Goal: Task Accomplishment & Management: Manage account settings

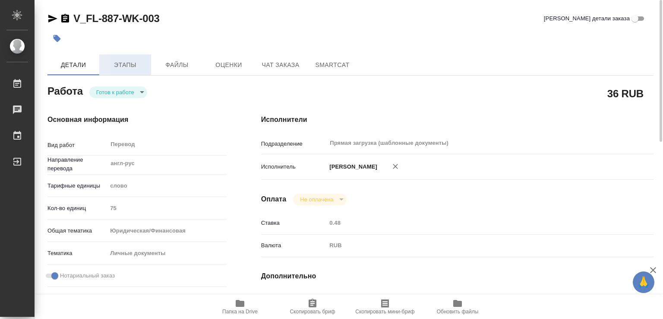
click at [115, 69] on span "Этапы" at bounding box center [125, 65] width 41 height 11
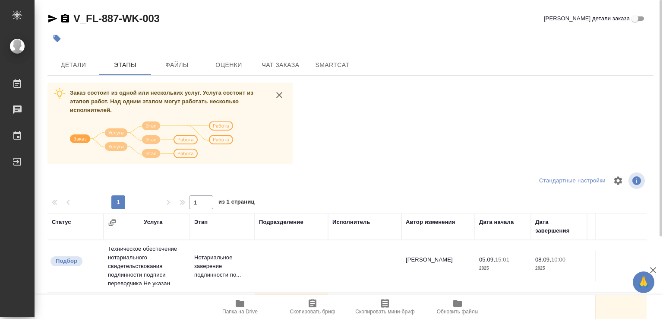
click at [67, 54] on div "V_FL-887-WK-003 Кратко детали заказа Детали Этапы Файлы Оценки Чат заказа Smart…" at bounding box center [351, 214] width 616 height 429
click at [70, 63] on span "Детали" at bounding box center [73, 65] width 41 height 11
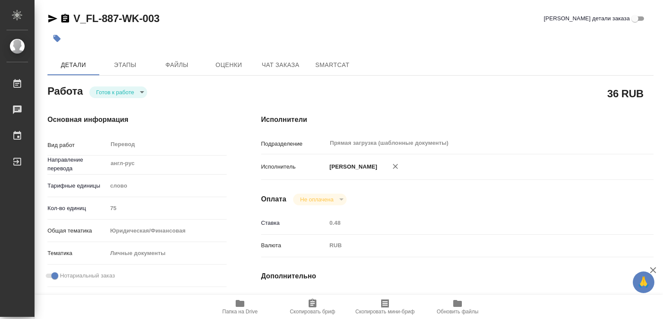
type textarea "x"
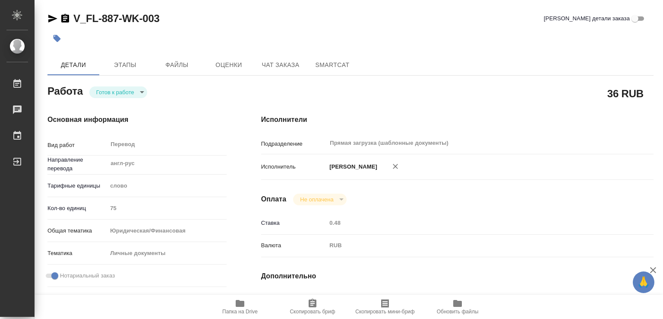
type textarea "x"
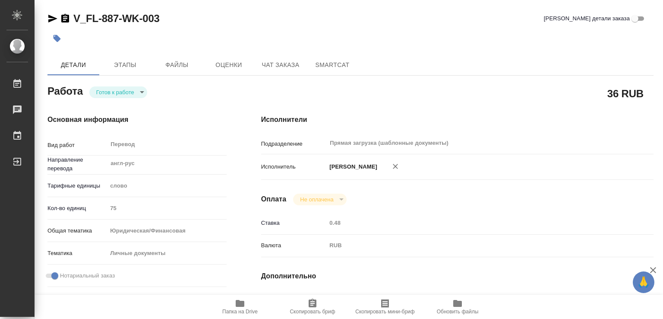
type textarea "x"
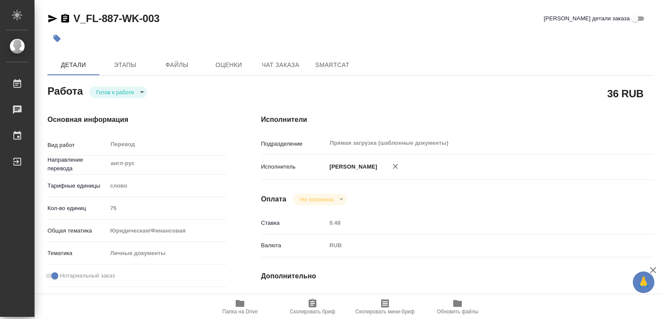
scroll to position [173, 0]
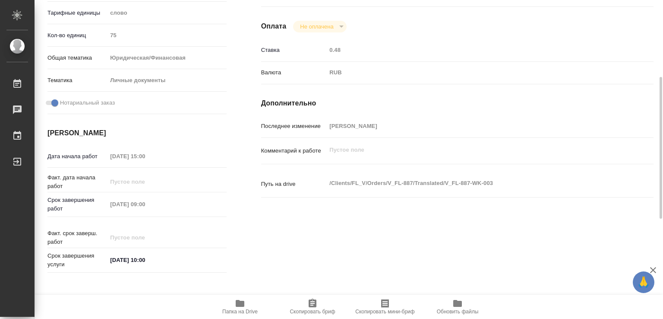
click at [244, 304] on icon "button" at bounding box center [240, 303] width 9 height 7
click at [243, 312] on span "Папка на Drive" at bounding box center [239, 311] width 35 height 6
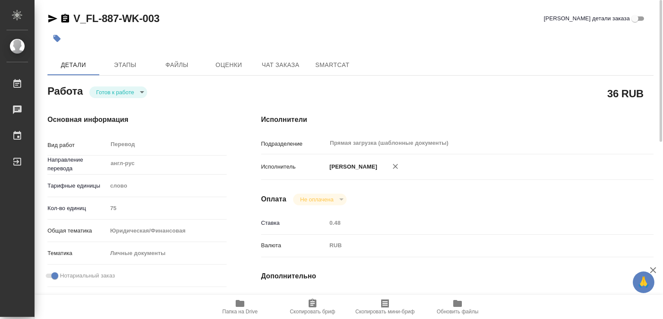
click at [111, 89] on body "🙏 .cls-1 fill:#fff; AWATERA Marchenko Daria Работы 0 Чаты График Выйти V_FL-887…" at bounding box center [331, 159] width 663 height 319
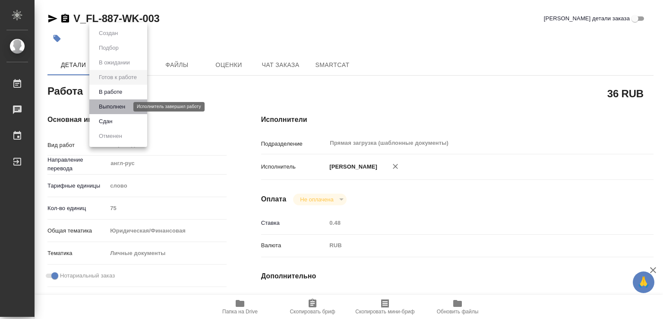
click at [121, 104] on button "Выполнен" at bounding box center [112, 107] width 32 height 10
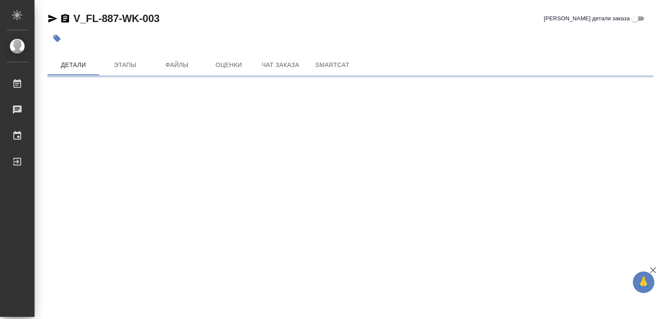
click at [55, 33] on button "button" at bounding box center [57, 38] width 19 height 19
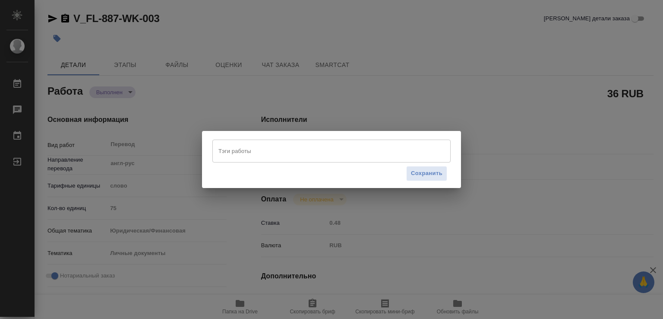
type textarea "x"
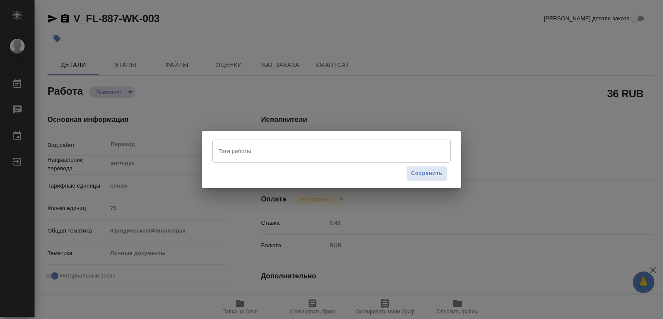
click at [248, 151] on input "Тэги работы" at bounding box center [323, 150] width 214 height 15
type textarea "x"
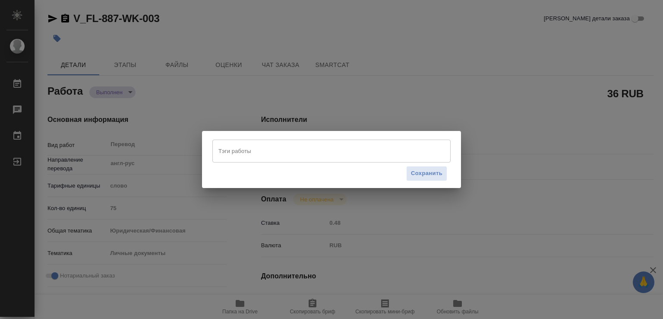
type textarea "x"
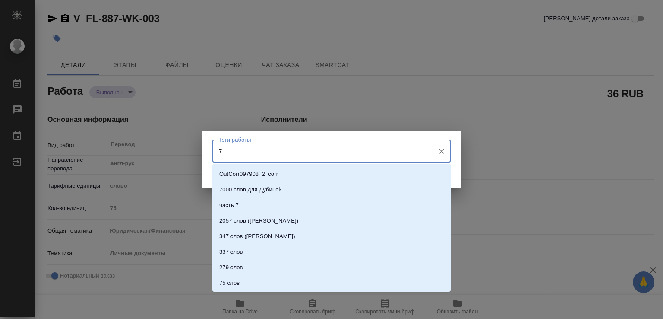
type input "75"
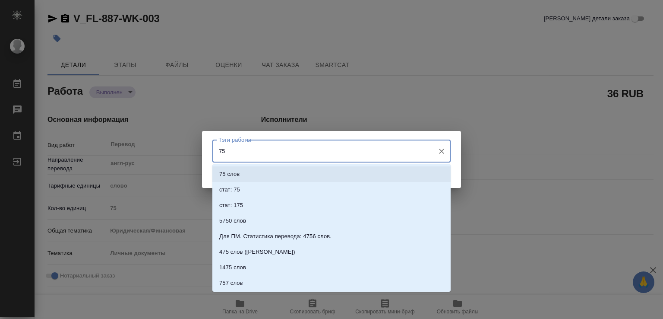
click at [253, 175] on li "75 слов" at bounding box center [331, 174] width 238 height 16
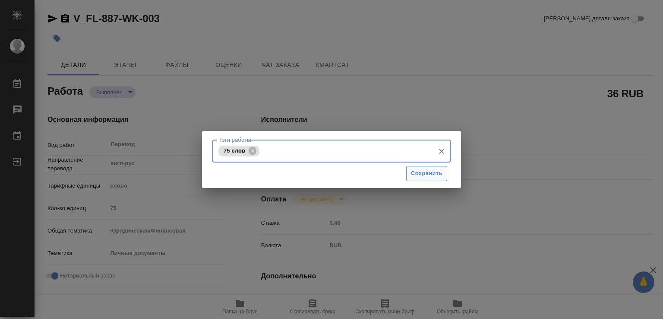
click at [427, 174] on span "Сохранить" at bounding box center [427, 173] width 32 height 10
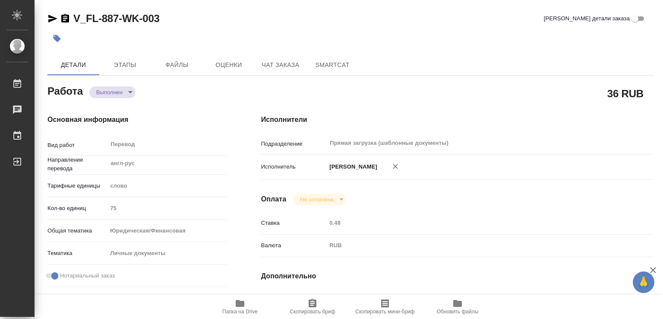
type input "completed"
type textarea "Перевод"
type textarea "x"
type input "англ-рус"
type input "5a8b1489cc6b4906c91bfd90"
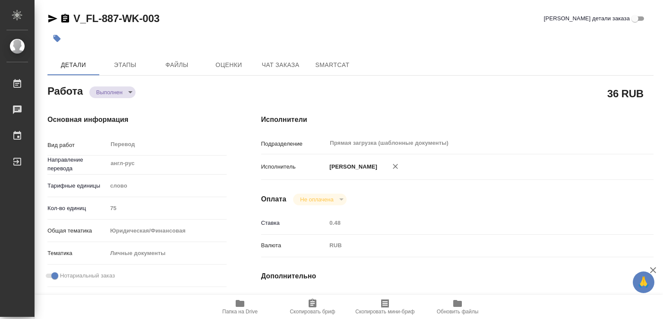
type input "75"
type input "yr-fn"
type input "5a8b8b956a9677013d343cfe"
checkbox input "true"
type input "05.09.2025 15:00"
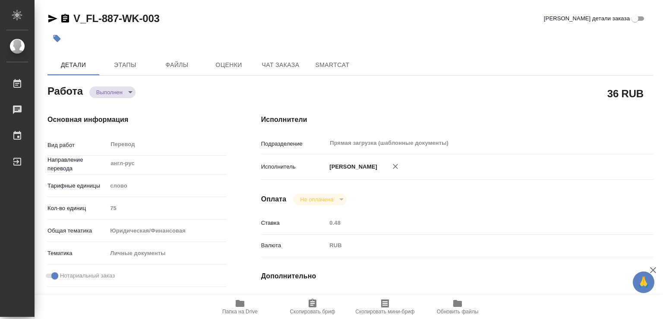
type input "08.09.2025 09:00"
type input "07.09.2025 22:06"
type input "08.09.2025 10:00"
type input "Прямая загрузка (шаблонные документы)"
type input "notPayed"
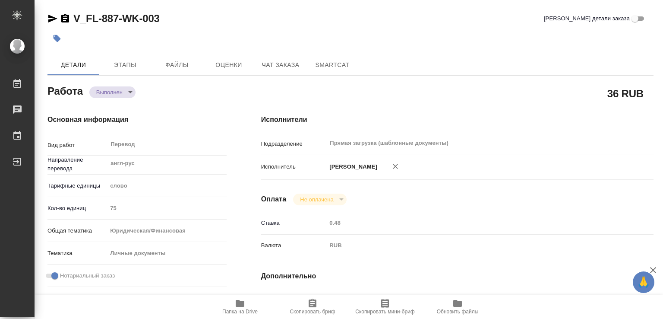
type input "0.48"
type input "RUB"
type input "[PERSON_NAME]"
type textarea "x"
type textarea "/Clients/FL_V/Orders/V_FL-887/Translated/V_FL-887-WK-003"
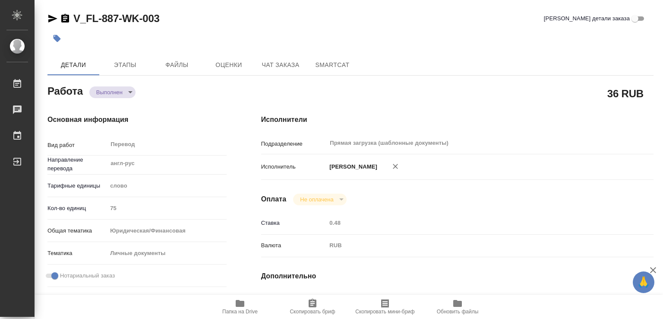
type textarea "x"
type input "V_FL-887"
type input "Перевод станд. несрочный"
type input "Редактура, Постредактура машинного перевода, Приёмка по качеству, Корректура, П…"
type input "Лямина Надежда, Касымов Тимур"
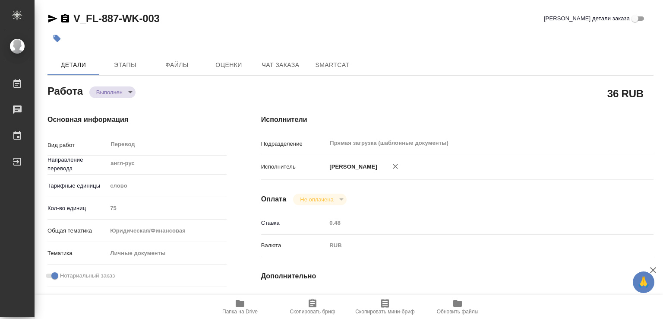
type input "/Clients/FL_V/Orders/V_FL-887"
type textarea "x"
type textarea "НОТ"
type textarea "x"
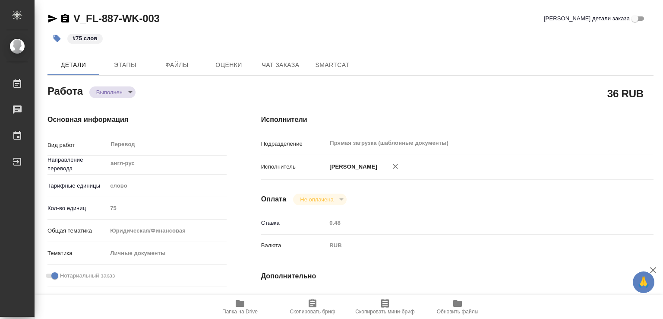
type textarea "x"
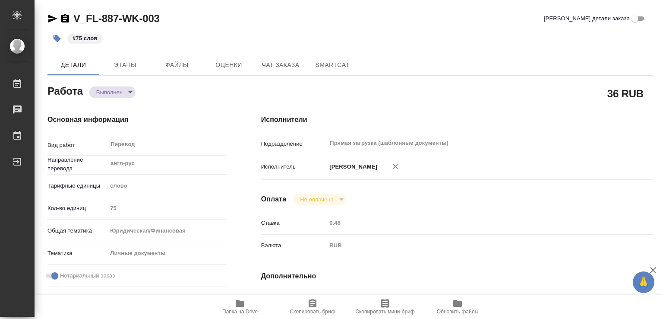
type textarea "x"
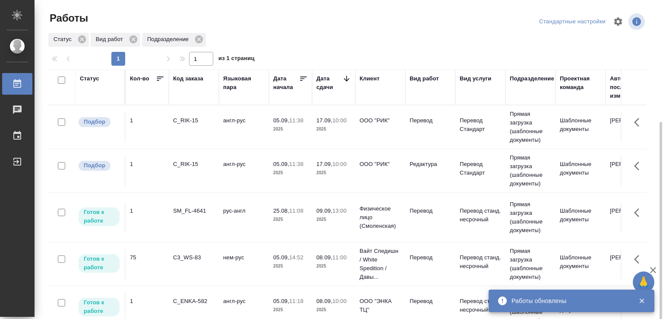
scroll to position [67, 0]
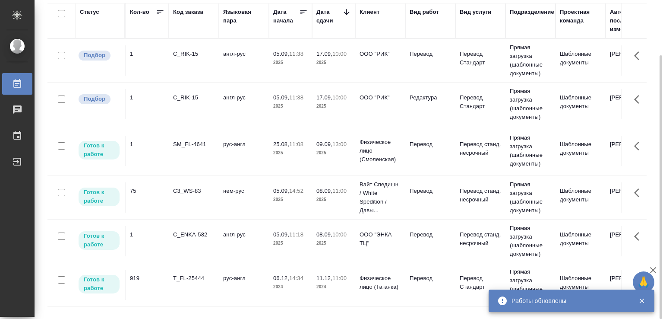
click at [193, 190] on div "C3_WS-83" at bounding box center [193, 191] width 41 height 9
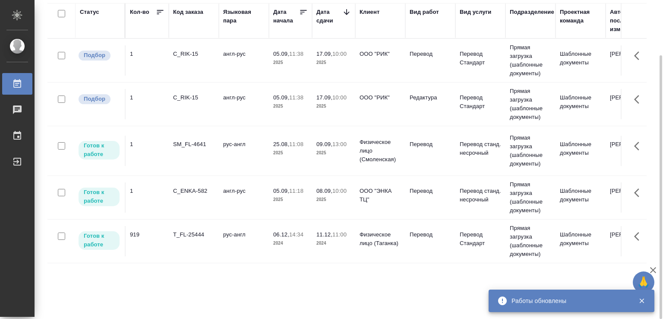
click at [202, 198] on td "C_ENKA-582" at bounding box center [194, 197] width 50 height 30
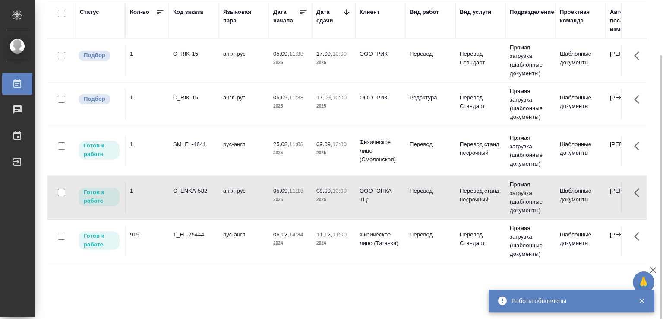
click at [202, 198] on td "C_ENKA-582" at bounding box center [194, 197] width 50 height 30
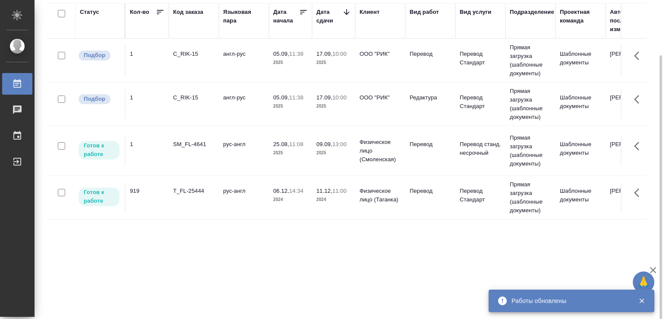
click at [212, 154] on td "SM_FL-4641" at bounding box center [194, 151] width 50 height 30
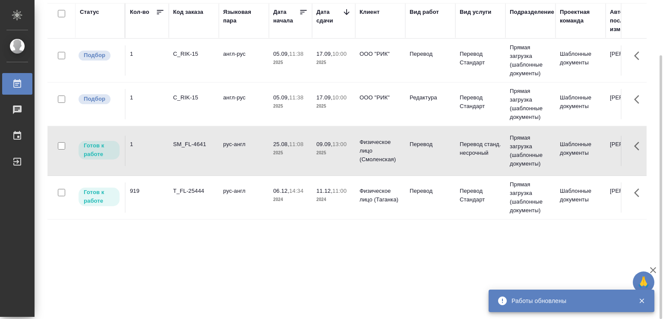
click at [212, 154] on td "SM_FL-4641" at bounding box center [194, 151] width 50 height 30
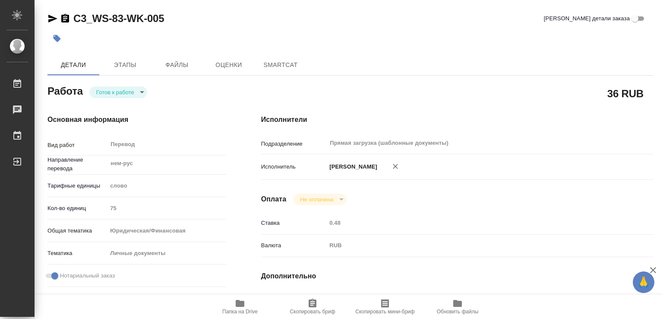
type textarea "x"
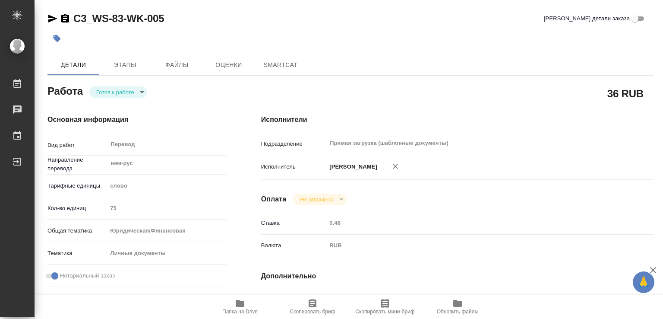
type textarea "x"
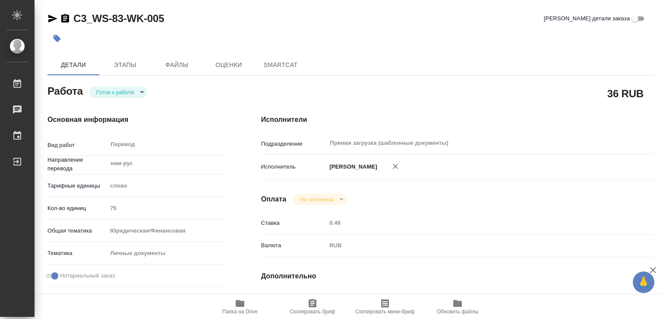
type textarea "x"
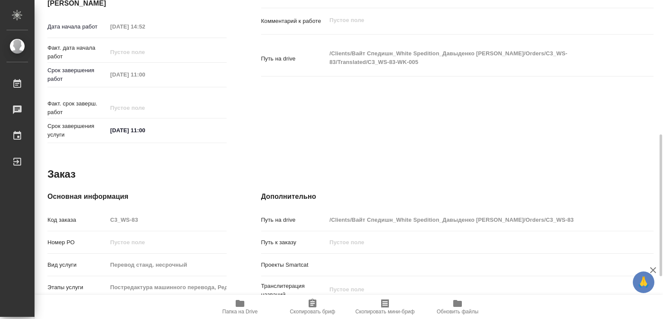
scroll to position [397, 0]
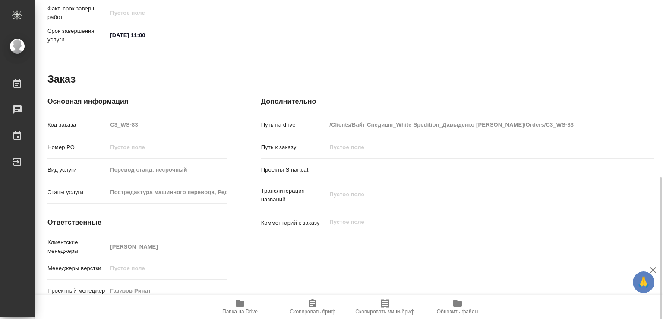
type textarea "x"
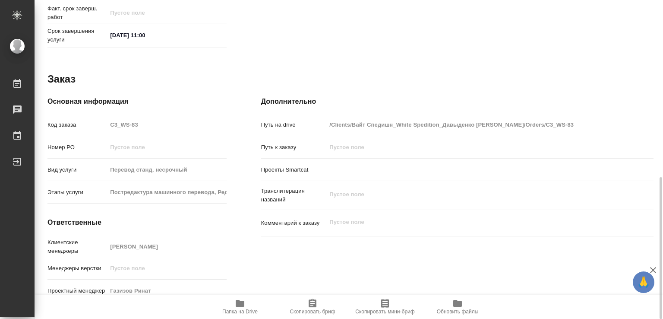
type textarea "x"
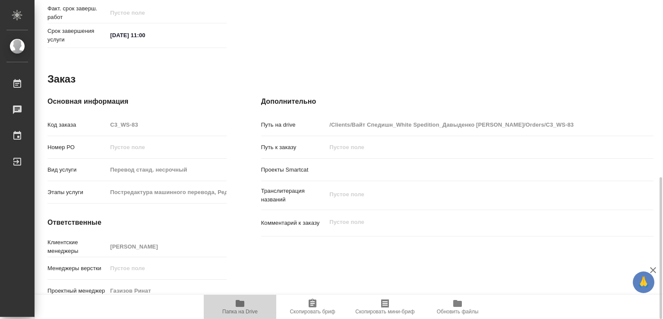
click at [242, 307] on icon "button" at bounding box center [240, 303] width 10 height 10
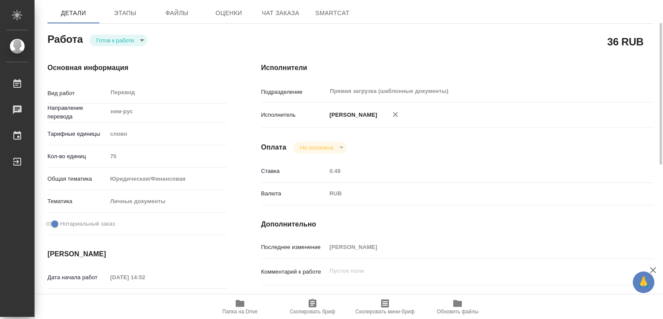
scroll to position [0, 0]
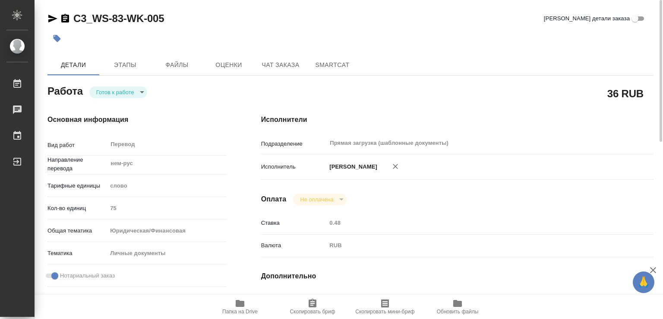
click at [126, 94] on body "🙏 .cls-1 fill:#fff; AWATERA Marchenko Daria Работы 0 Чаты График Выйти C3_WS-83…" at bounding box center [331, 159] width 663 height 319
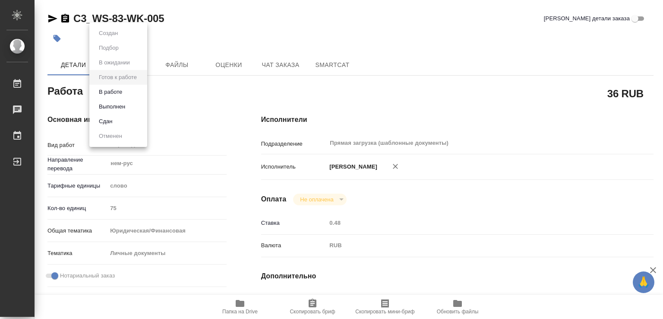
click at [119, 114] on li "Сдан" at bounding box center [118, 121] width 58 height 15
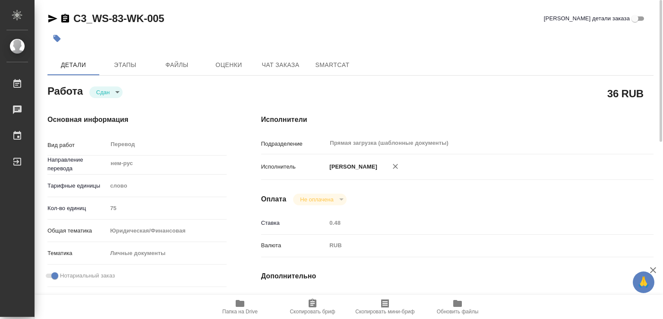
type textarea "x"
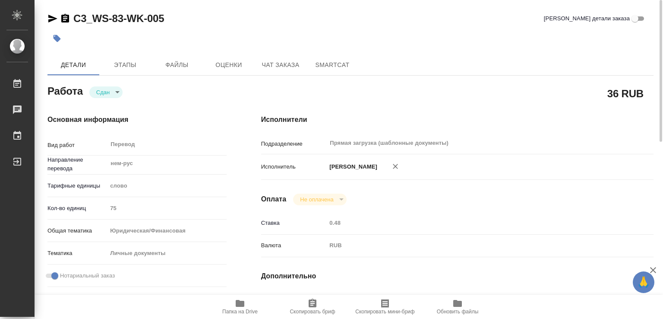
type textarea "x"
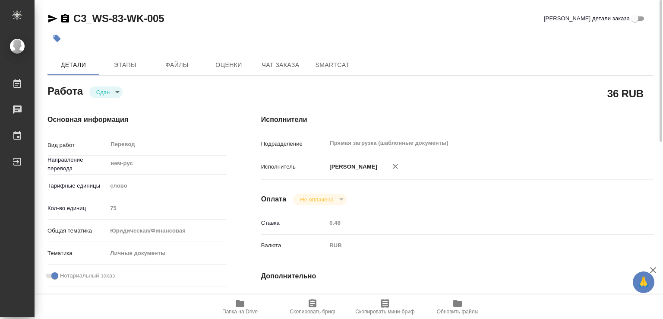
type textarea "x"
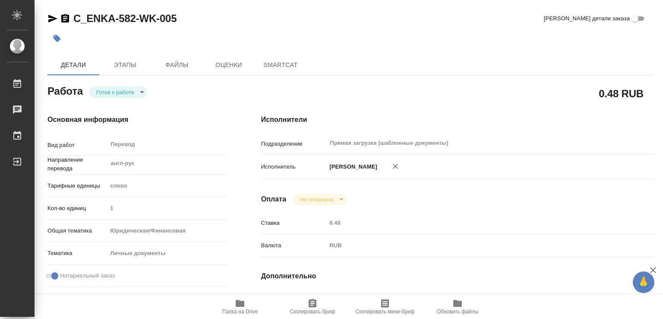
type textarea "x"
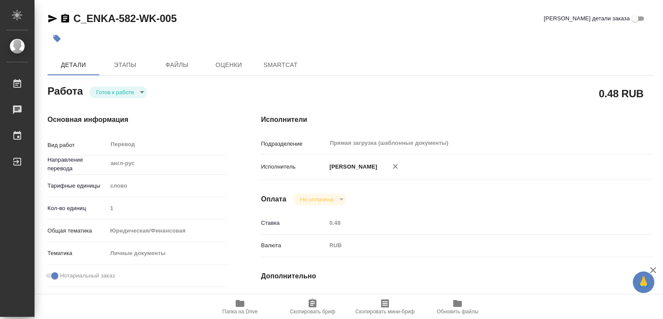
type textarea "x"
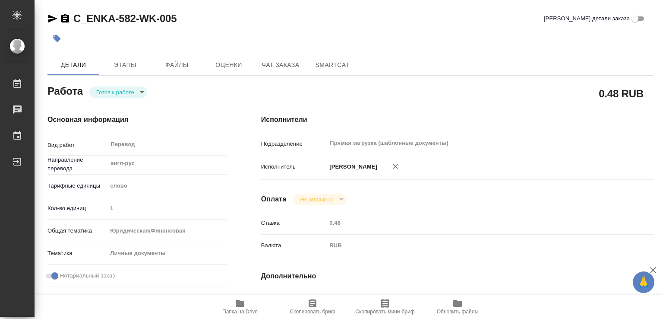
type textarea "x"
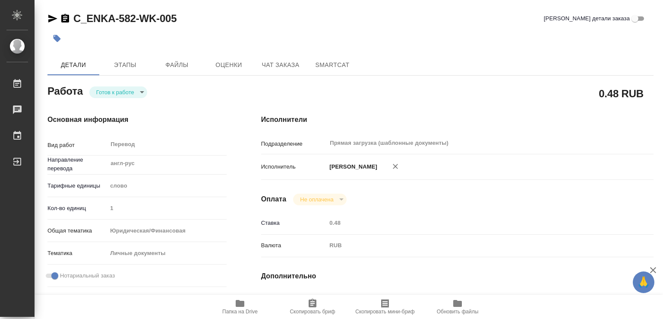
type textarea "x"
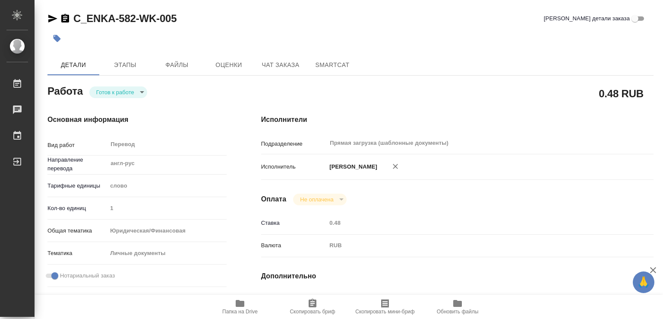
drag, startPoint x: 158, startPoint y: 107, endPoint x: 161, endPoint y: 111, distance: 4.6
click at [158, 107] on div "Основная информация Вид работ Перевод x ​ Направление перевода англ-рус ​ Тариф…" at bounding box center [137, 281] width 214 height 369
click at [101, 90] on body "🙏 .cls-1 fill:#fff; AWATERA Marchenko Daria Работы 0 Чаты График Выйти C_ENKA-5…" at bounding box center [331, 159] width 663 height 319
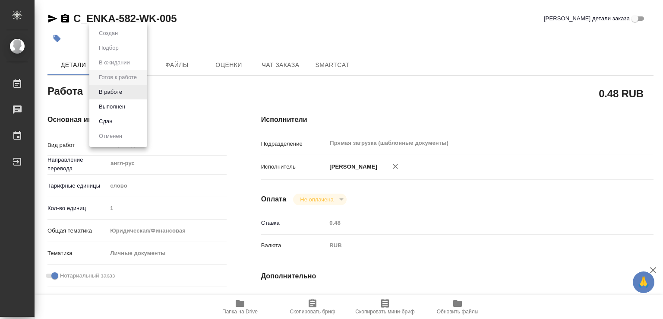
click at [242, 307] on div at bounding box center [331, 159] width 663 height 319
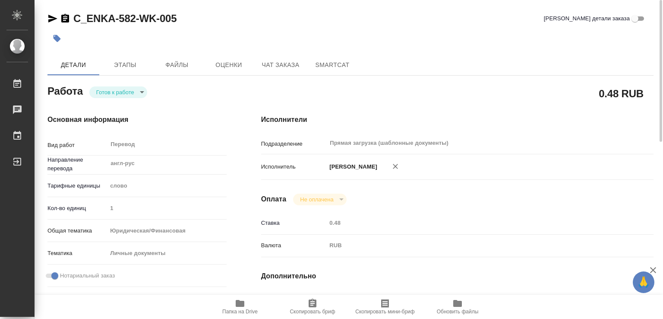
click at [242, 307] on icon "button" at bounding box center [240, 303] width 10 height 10
click at [117, 92] on body "🙏 .cls-1 fill:#fff; AWATERA Marchenko Daria Работы 0 Чаты График Выйти C_ENKA-5…" at bounding box center [331, 159] width 663 height 319
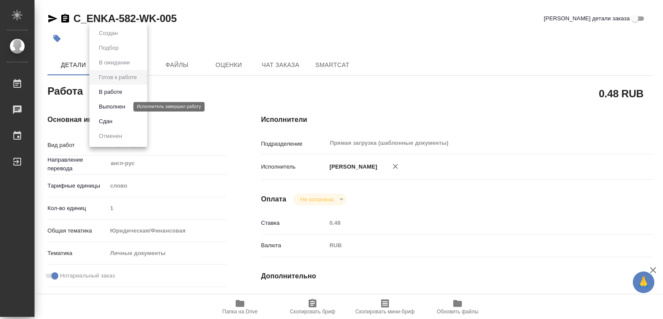
click at [118, 106] on button "Выполнен" at bounding box center [112, 107] width 32 height 10
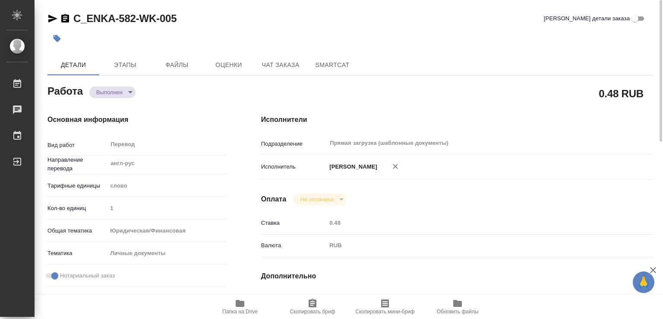
type textarea "x"
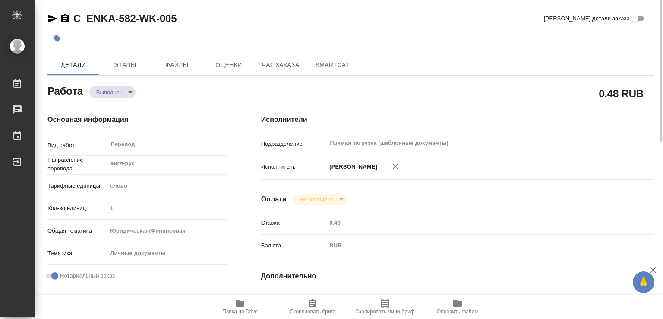
type textarea "x"
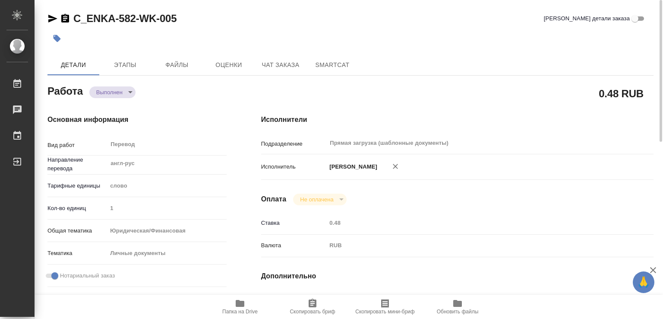
click at [55, 37] on icon "button" at bounding box center [57, 38] width 7 height 7
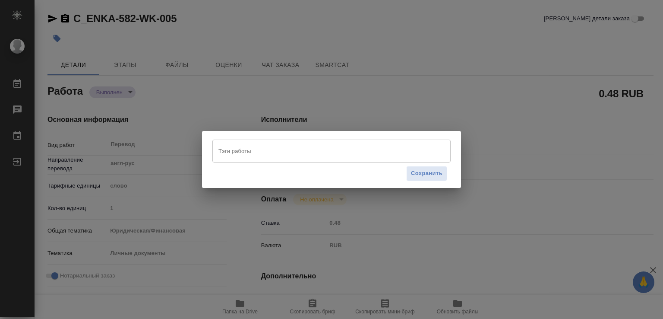
type textarea "x"
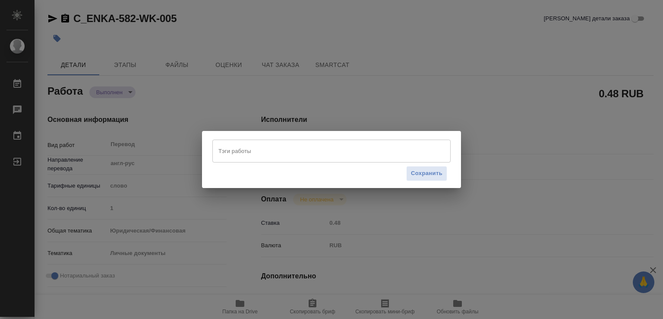
click at [236, 147] on input "Тэги работы" at bounding box center [323, 150] width 214 height 15
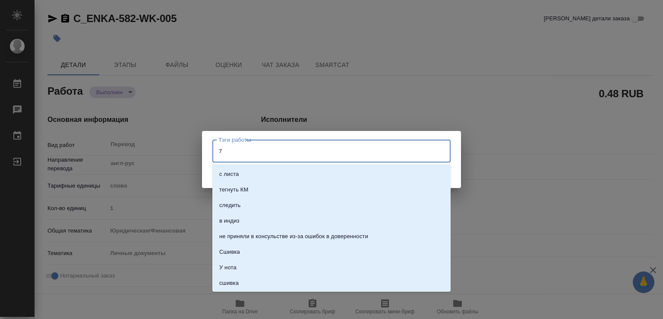
type input "75"
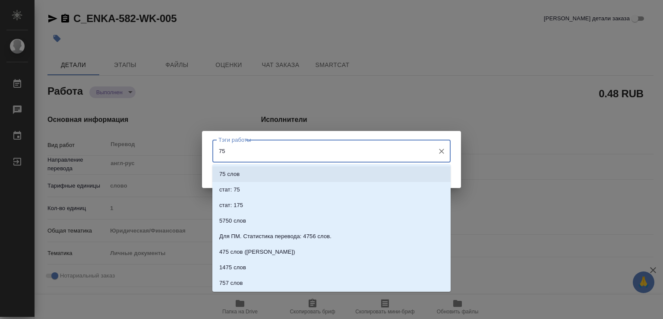
click at [249, 170] on li "75 слов" at bounding box center [331, 174] width 238 height 16
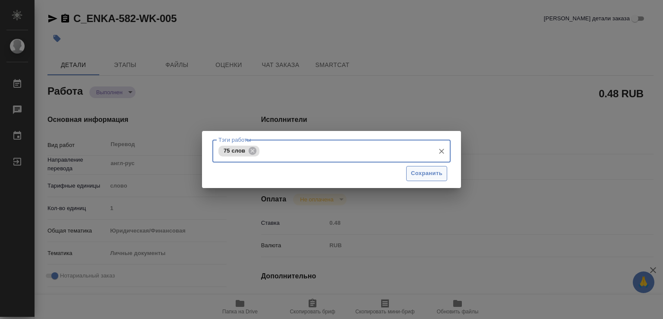
click at [440, 170] on span "Сохранить" at bounding box center [427, 173] width 32 height 10
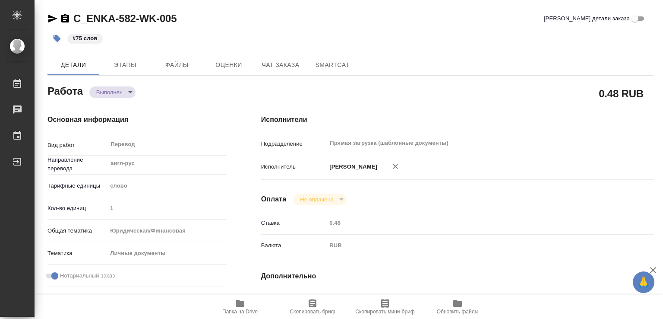
type input "completed"
type textarea "Перевод"
type textarea "x"
type input "англ-рус"
type input "5a8b1489cc6b4906c91bfd90"
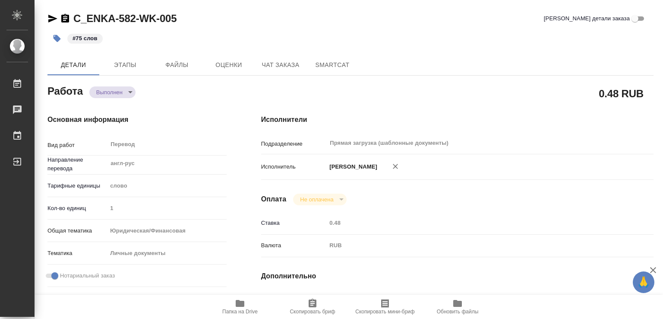
type input "1"
type input "yr-fn"
type input "5a8b8b956a9677013d343cfe"
checkbox input "true"
type input "05.09.2025 11:18"
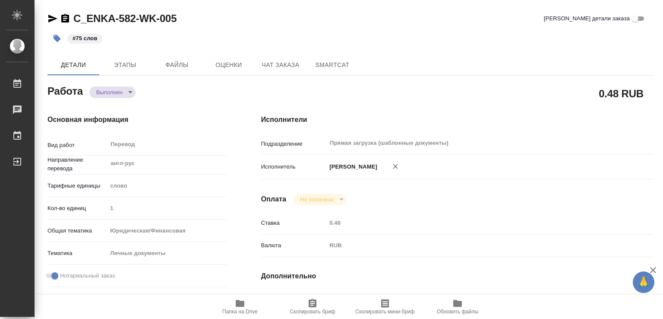
type input "08.09.2025 10:00"
type input "07.09.2025 22:09"
type input "08.09.2025 18:00"
type input "Прямая загрузка (шаблонные документы)"
type input "notPayed"
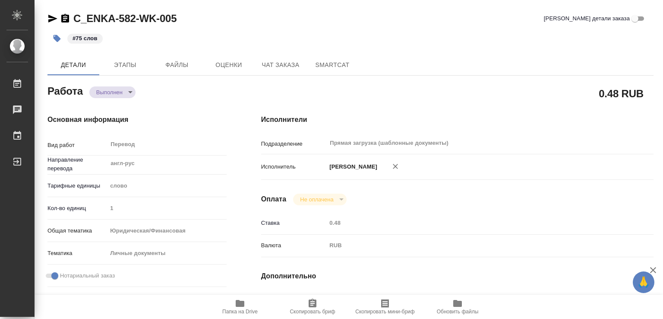
type input "0.48"
type input "RUB"
type input "[PERSON_NAME]"
type textarea "x"
type textarea "/Clients/ООО "ЭНКА ТЦ"/Orders/C_ENKA-582/Translated/C_ENKA-582-WK-005"
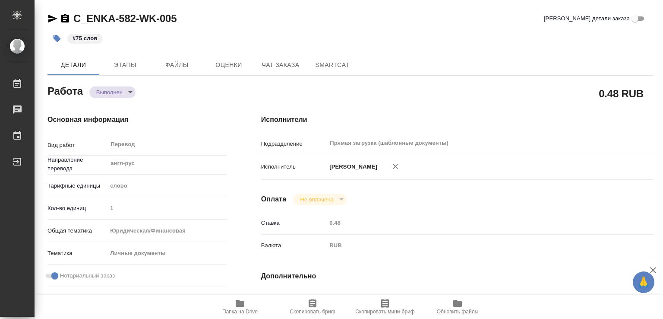
type textarea "x"
type input "C_ENKA-582"
type input "Перевод станд. несрочный"
type input "Редактура, Постредактура машинного перевода, Перевод, Приёмка по качеству, Корр…"
type input "Зайцева Светлана"
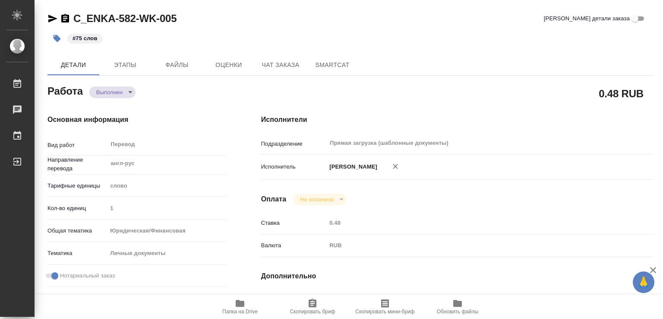
type input "/Clients/ООО "ЭНКА ТЦ"/Orders/C_ENKA-582"
type textarea "x"
type textarea "в рефе прошлый перевод"
type textarea "x"
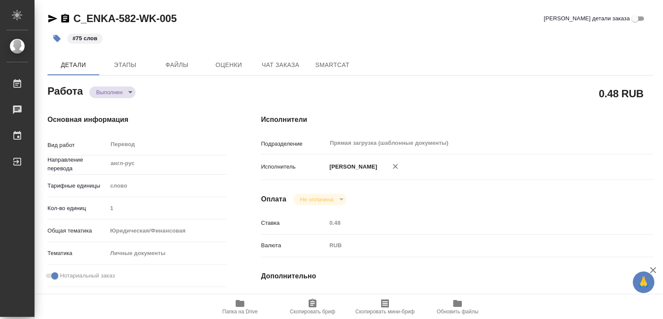
type textarea "x"
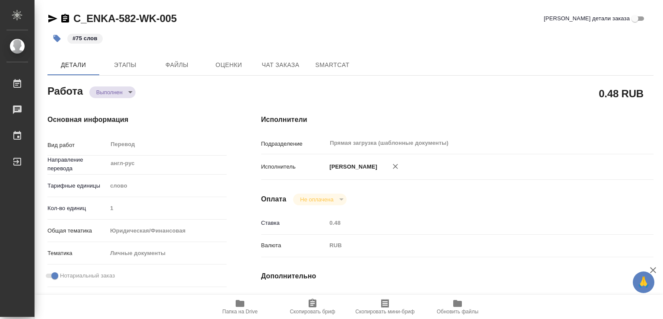
type textarea "x"
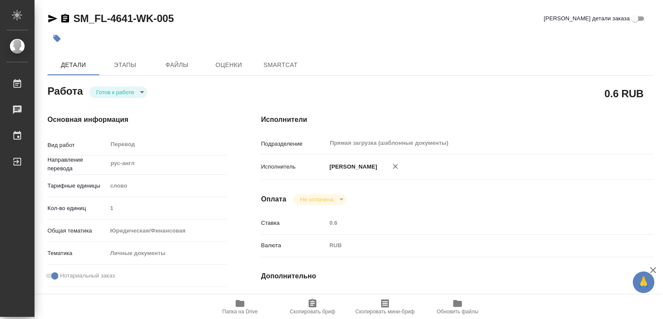
type textarea "x"
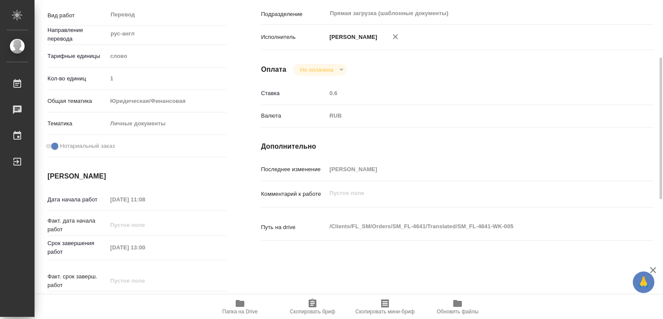
type textarea "x"
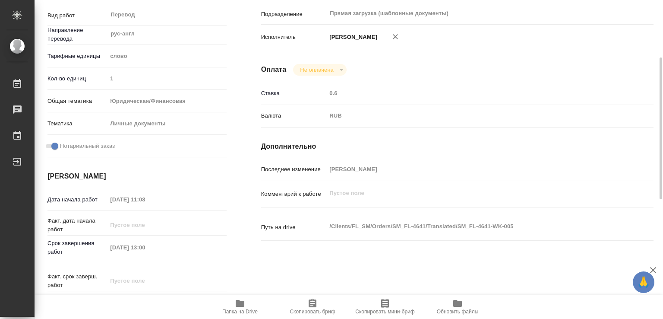
drag, startPoint x: 242, startPoint y: 306, endPoint x: 241, endPoint y: 298, distance: 8.7
click at [242, 306] on icon "button" at bounding box center [240, 303] width 9 height 7
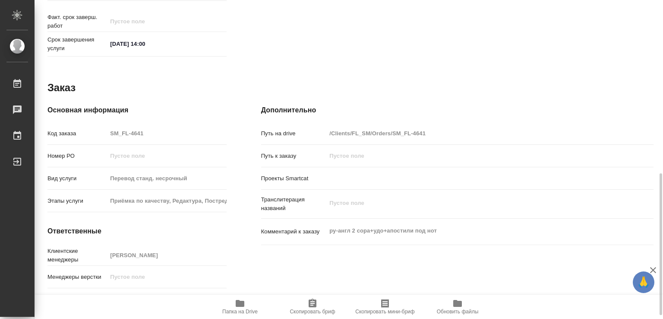
type textarea "x"
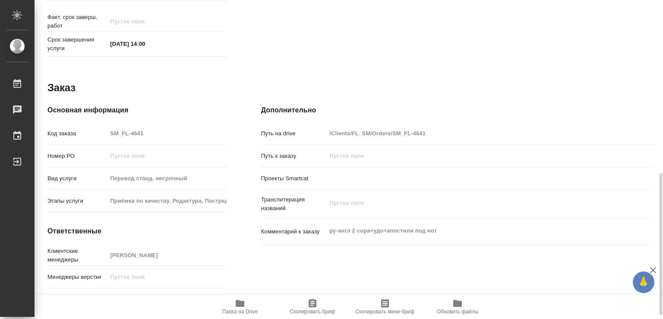
type textarea "x"
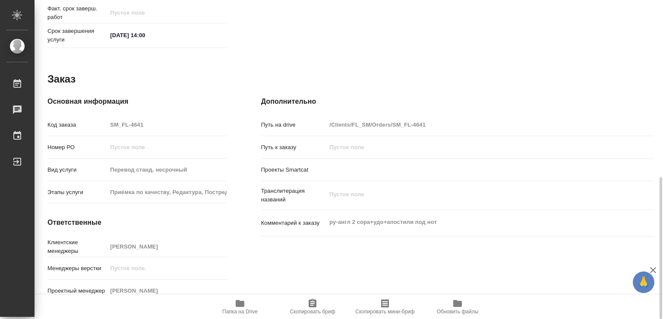
scroll to position [397, 0]
